Goal: Information Seeking & Learning: Learn about a topic

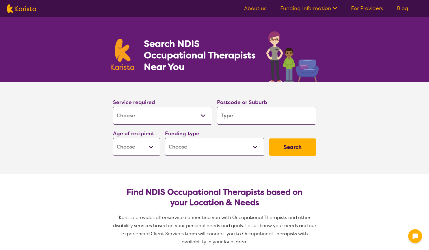
select select "[MEDICAL_DATA]"
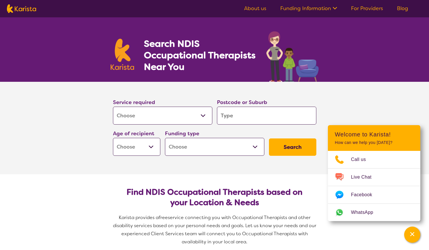
click at [237, 120] on input "search" at bounding box center [266, 116] width 99 height 18
type input "3029"
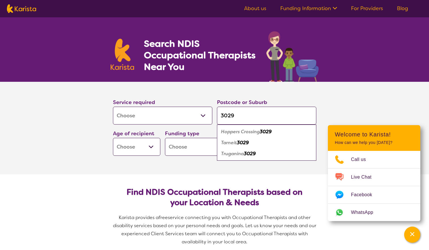
click at [152, 145] on select "Early Childhood - 0 to 9 Child - 10 to 11 Adolescent - 12 to 17 Adult - 18 to 6…" at bounding box center [136, 147] width 47 height 18
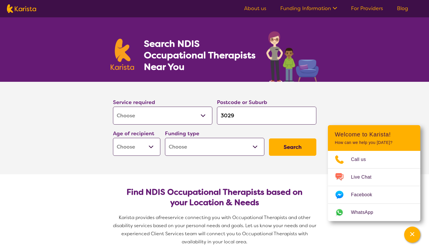
select select "AD"
click at [113, 138] on select "Early Childhood - 0 to 9 Child - 10 to 11 Adolescent - 12 to 17 Adult - 18 to 6…" at bounding box center [136, 147] width 47 height 18
select select "AD"
click at [231, 149] on select "Home Care Package (HCP) National Disability Insurance Scheme (NDIS) I don't know" at bounding box center [214, 147] width 99 height 18
select select "NDIS"
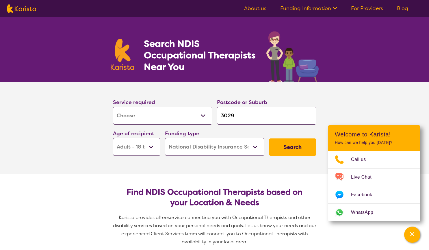
click at [165, 138] on select "Home Care Package (HCP) National Disability Insurance Scheme (NDIS) I don't know" at bounding box center [214, 147] width 99 height 18
select select "NDIS"
click at [287, 143] on button "Search" at bounding box center [292, 146] width 47 height 17
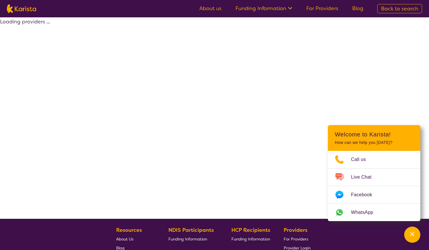
select select "by_score"
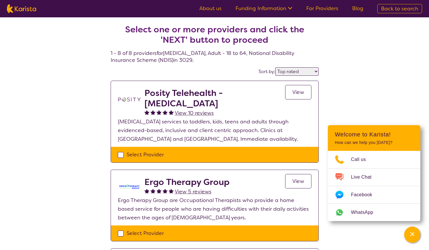
select select "[MEDICAL_DATA]"
select select "AD"
select select "NDIS"
select select "[MEDICAL_DATA]"
select select "AD"
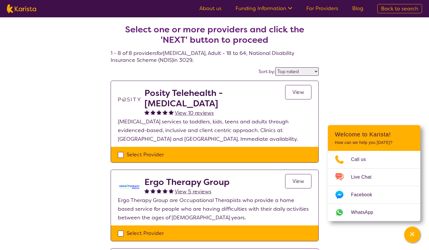
select select "NDIS"
